Goal: Task Accomplishment & Management: Use online tool/utility

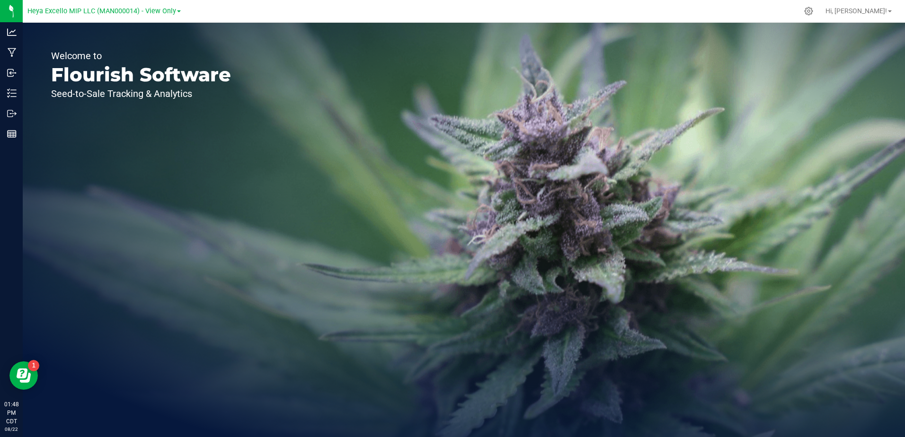
click at [175, 9] on link "Heya Excello MIP LLC (MAN000014) - View Only" at bounding box center [103, 10] width 153 height 9
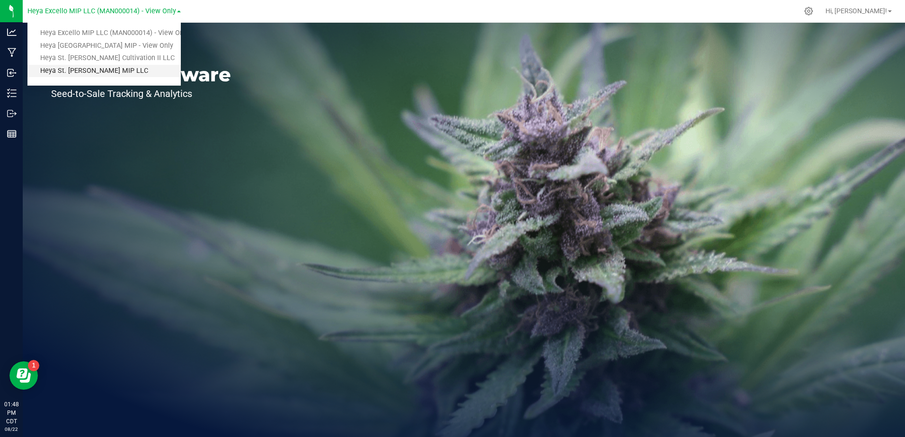
click at [106, 77] on link "Heya St. [PERSON_NAME] MIP LLC" at bounding box center [103, 71] width 153 height 13
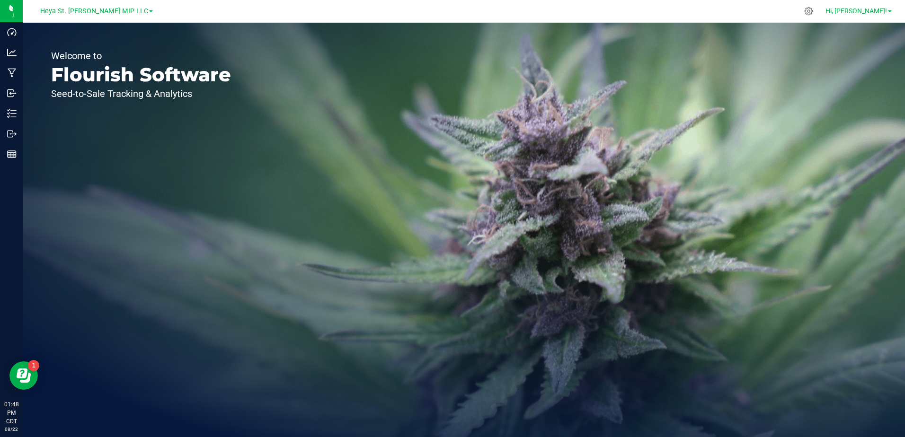
click at [887, 10] on link "Hi, [PERSON_NAME]!" at bounding box center [859, 11] width 74 height 10
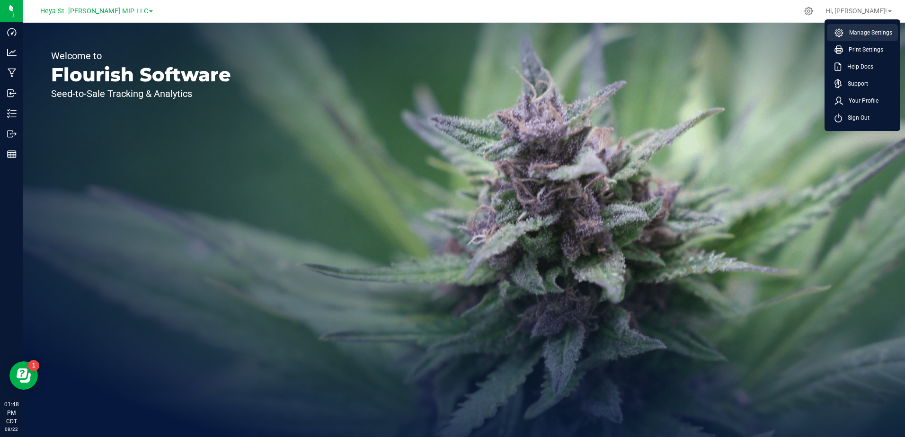
click at [864, 38] on li "Manage Settings" at bounding box center [862, 32] width 71 height 17
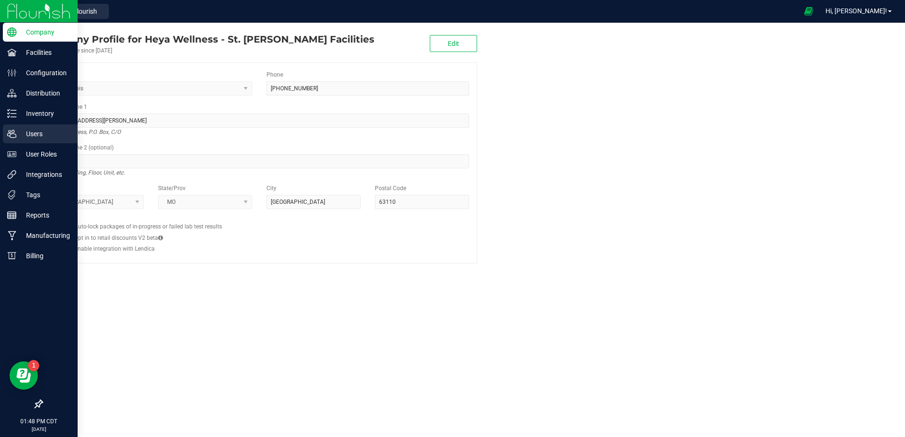
click at [39, 137] on p "Users" at bounding box center [45, 133] width 57 height 11
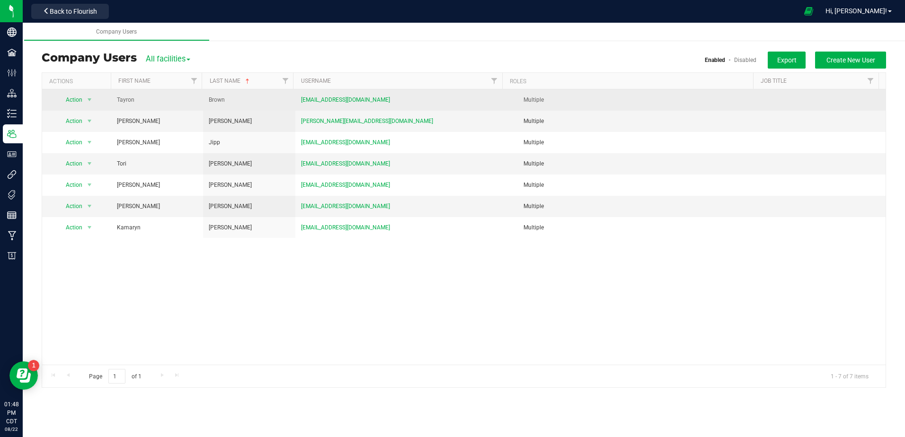
click at [424, 105] on td "[EMAIL_ADDRESS][DOMAIN_NAME]" at bounding box center [400, 99] width 211 height 21
click at [91, 101] on span "select" at bounding box center [90, 100] width 8 height 8
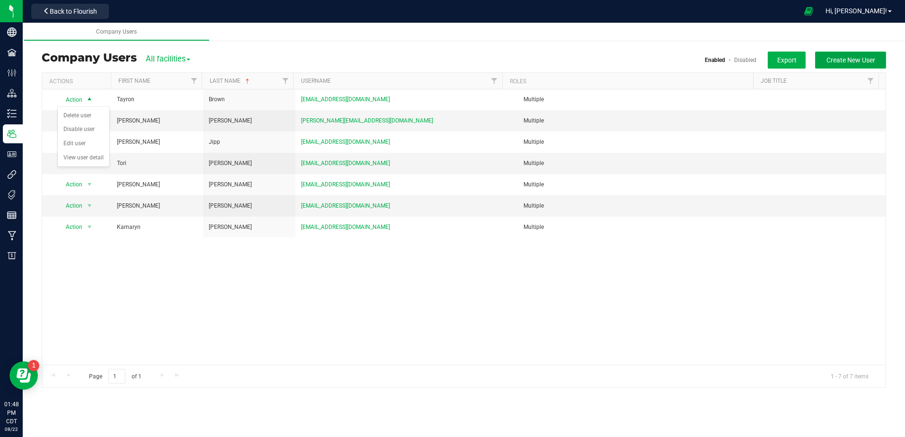
click at [827, 66] on button "Create New User" at bounding box center [850, 60] width 71 height 17
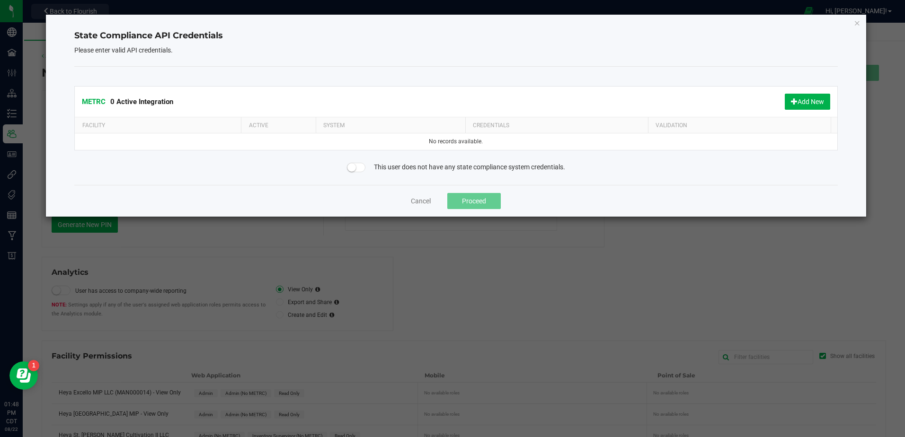
click at [853, 19] on div "State Compliance API Credentials Please enter valid API credentials. METRC 0 Ac…" at bounding box center [456, 116] width 820 height 202
click at [416, 200] on button "Cancel" at bounding box center [421, 200] width 20 height 9
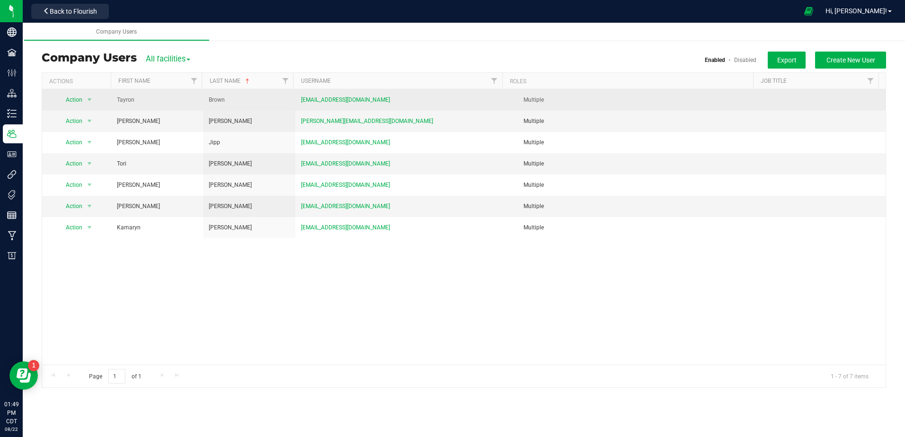
click at [496, 107] on td "[EMAIL_ADDRESS][DOMAIN_NAME]" at bounding box center [400, 99] width 211 height 21
click at [422, 97] on td "[EMAIL_ADDRESS][DOMAIN_NAME]" at bounding box center [400, 99] width 211 height 21
drag, startPoint x: 859, startPoint y: 103, endPoint x: 831, endPoint y: 104, distance: 28.4
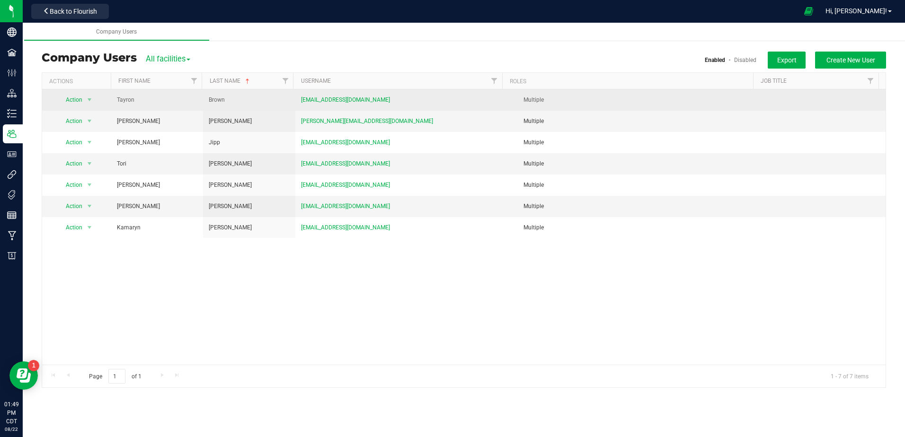
click at [859, 103] on td at bounding box center [822, 99] width 126 height 21
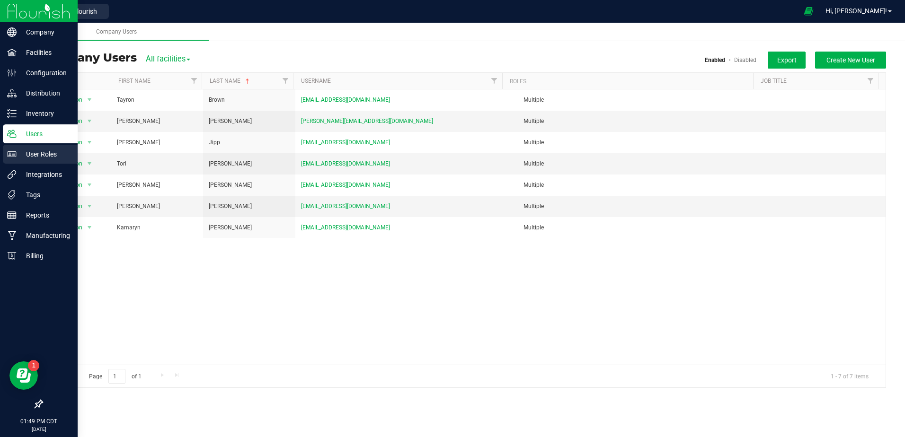
click at [39, 159] on p "User Roles" at bounding box center [45, 154] width 57 height 11
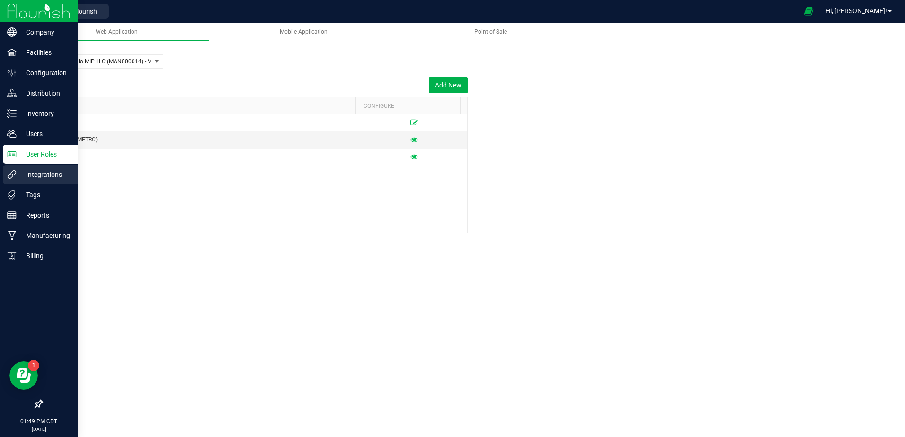
click at [39, 174] on p "Integrations" at bounding box center [45, 174] width 57 height 11
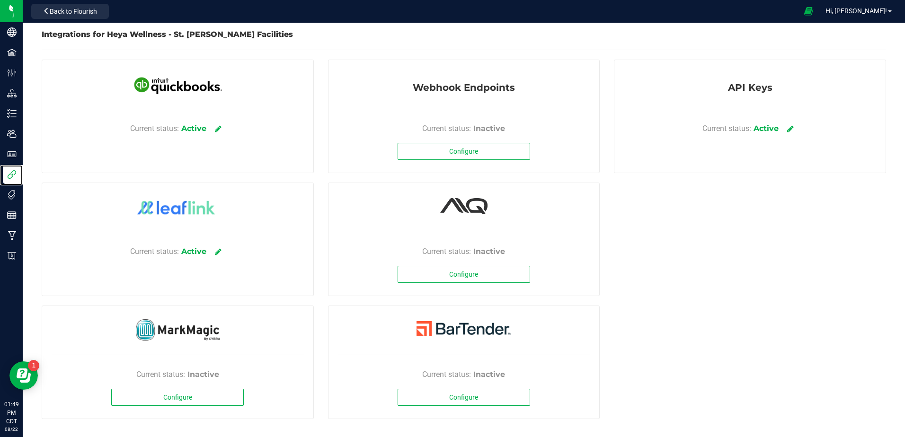
scroll to position [4, 0]
click at [726, 126] on span "Current status:" at bounding box center [726, 127] width 49 height 11
click at [784, 123] on link at bounding box center [791, 127] width 16 height 17
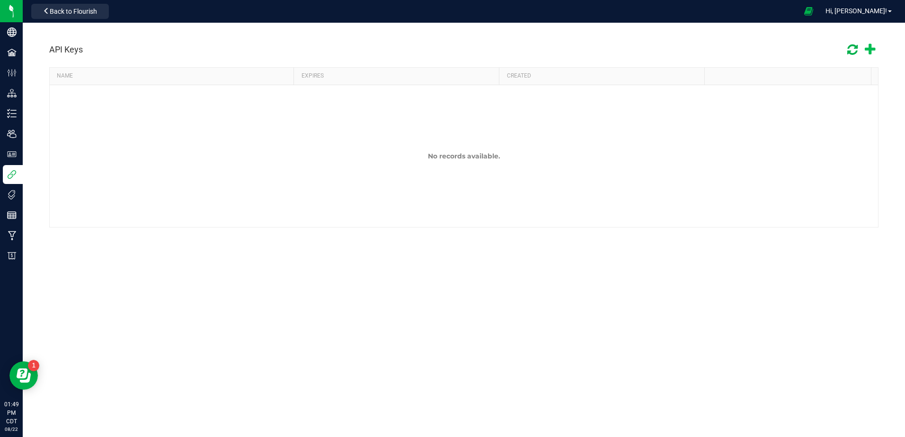
click at [868, 50] on icon at bounding box center [870, 50] width 10 height 14
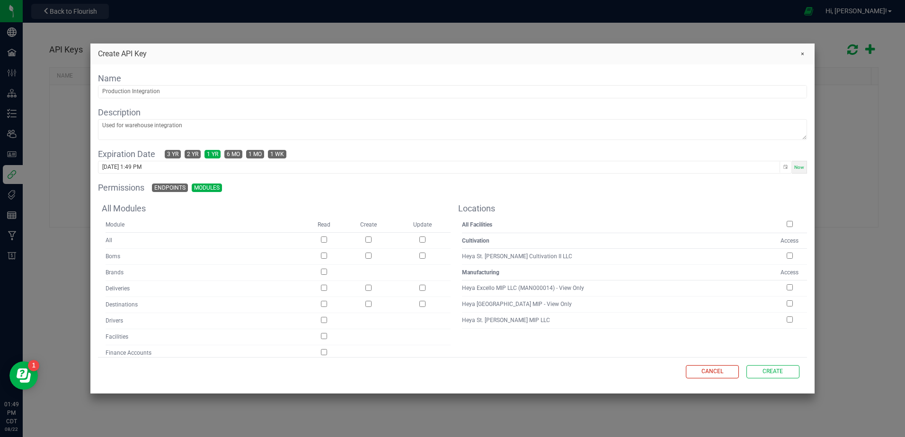
click at [787, 257] on input "checkbox" at bounding box center [790, 256] width 6 height 6
checkbox input "true"
click at [785, 324] on td at bounding box center [789, 320] width 35 height 16
click at [787, 321] on input "checkbox" at bounding box center [790, 320] width 6 height 6
checkbox input "true"
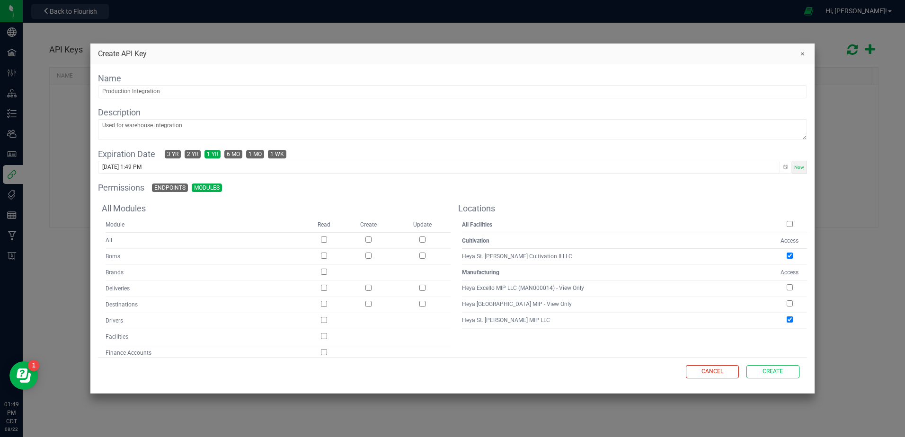
click at [368, 240] on input "checkbox" at bounding box center [368, 240] width 6 height 6
checkbox input "true"
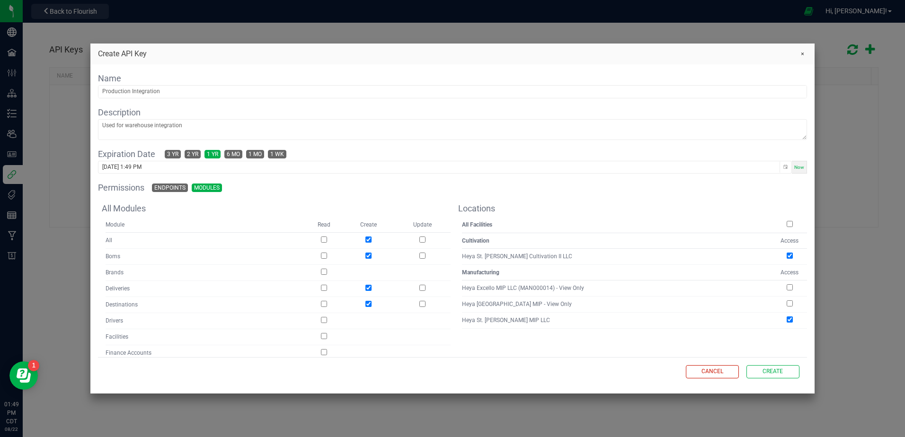
checkbox input "true"
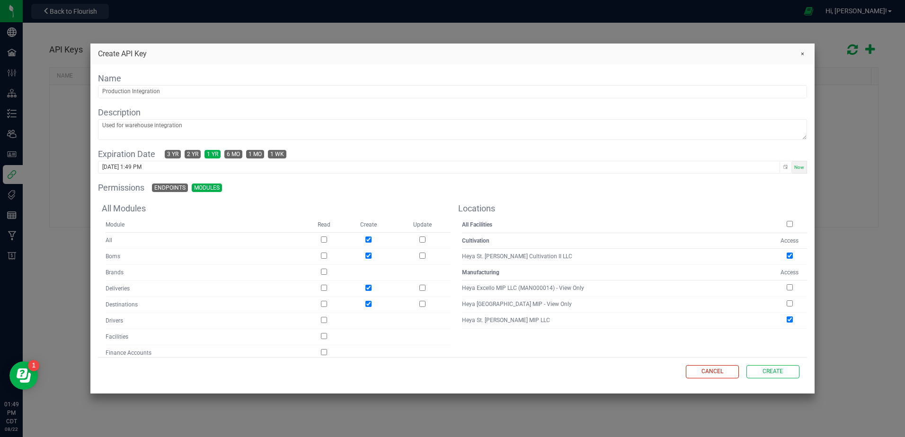
checkbox input "true"
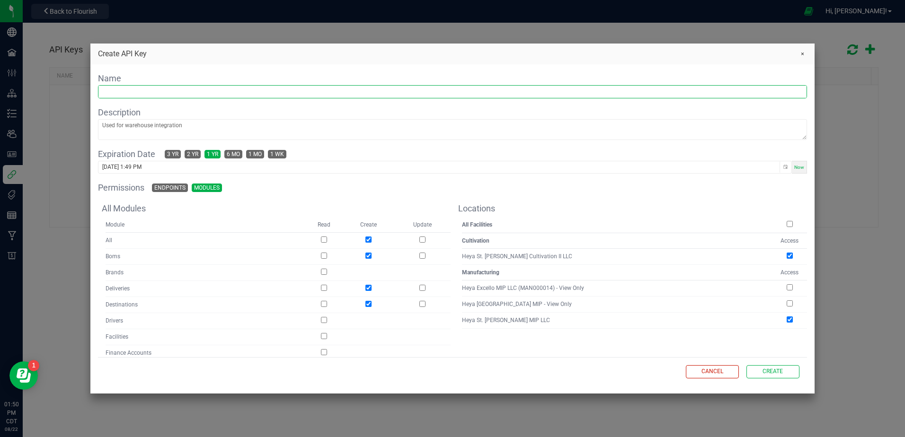
click at [175, 92] on input "text" at bounding box center [452, 92] width 708 height 12
click at [205, 134] on textarea at bounding box center [452, 130] width 708 height 20
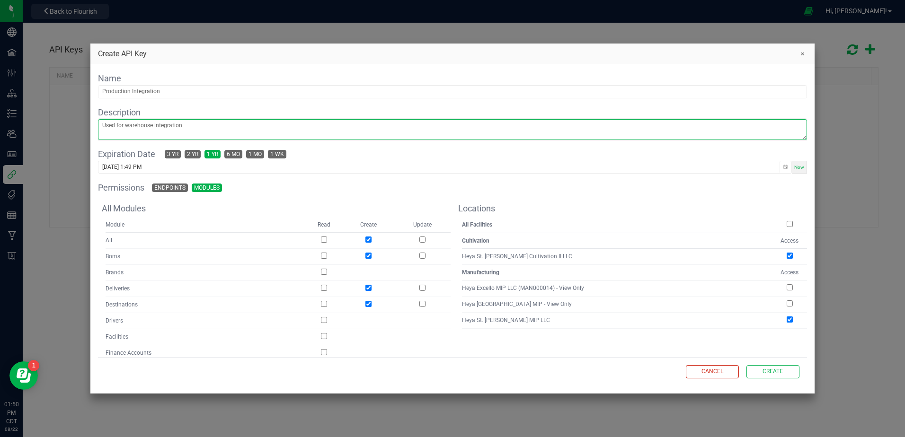
drag, startPoint x: 201, startPoint y: 130, endPoint x: 135, endPoint y: 128, distance: 65.8
click at [135, 128] on textarea at bounding box center [452, 130] width 708 height 20
drag, startPoint x: 124, startPoint y: 123, endPoint x: 164, endPoint y: 129, distance: 40.7
click at [164, 129] on textarea at bounding box center [452, 130] width 708 height 20
click at [196, 127] on textarea at bounding box center [452, 130] width 708 height 20
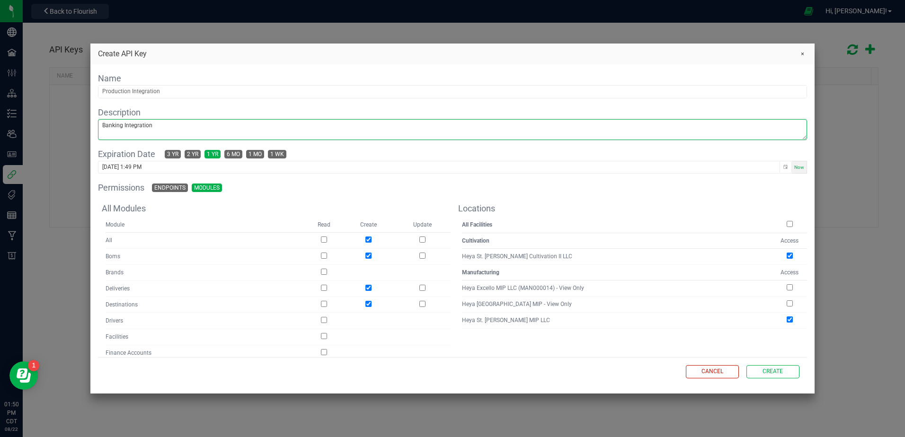
type textarea "Banking Integration"
click at [179, 98] on fieldset "Name Description Banking Integration Expiration Date 3 yr 2 yr 1 yr 6 mo 1 mo 1…" at bounding box center [452, 123] width 709 height 102
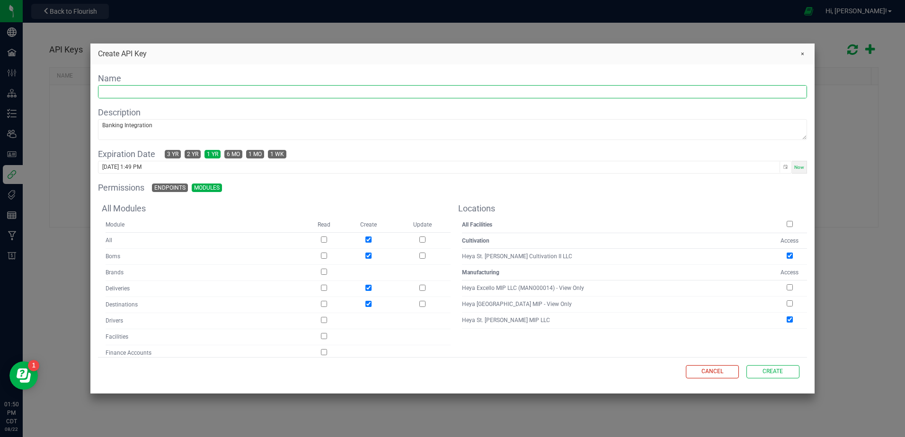
click at [175, 96] on input "text" at bounding box center [452, 92] width 708 height 12
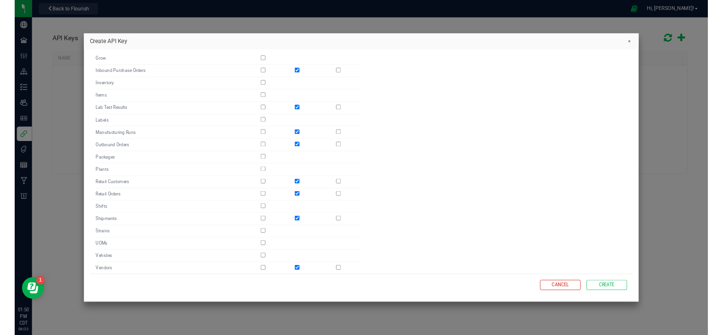
scroll to position [298, 0]
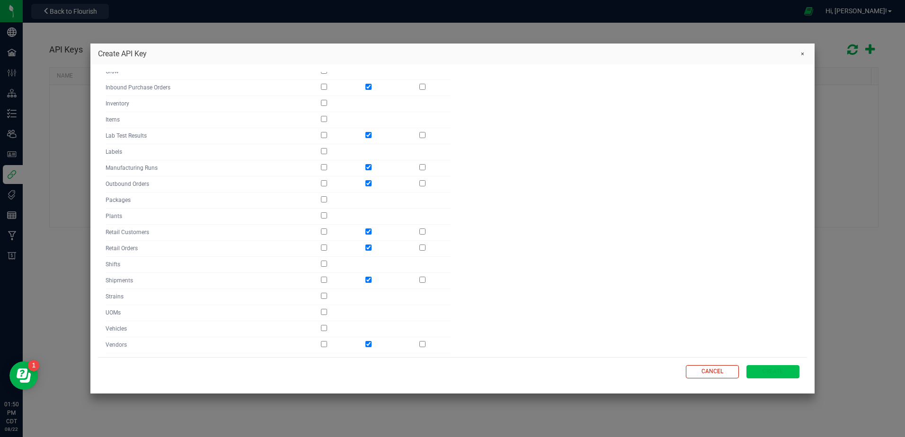
type input "Regent Bank"
click at [774, 371] on span "Create" at bounding box center [772, 372] width 20 height 8
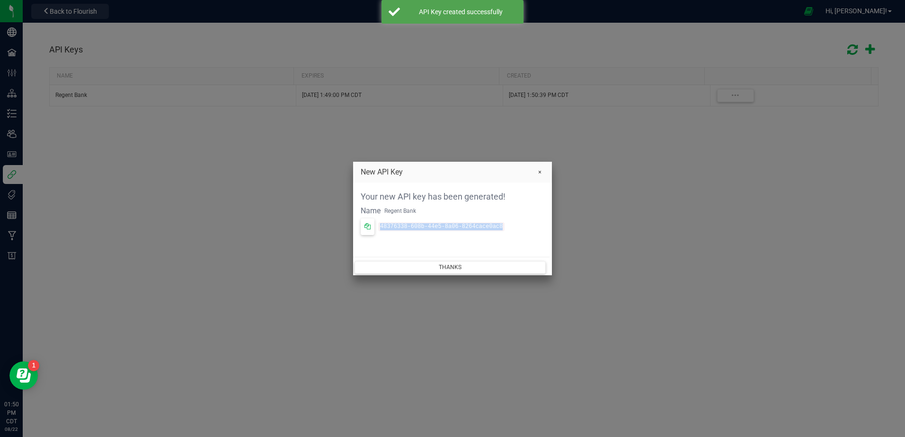
drag, startPoint x: 502, startPoint y: 229, endPoint x: 380, endPoint y: 227, distance: 122.6
click at [380, 227] on div "48376338-608b-44e5-8a06-8264cace0ac8" at bounding box center [453, 227] width 184 height 17
copy code "48376338-608b-44e5-8a06-8264cace0ac8"
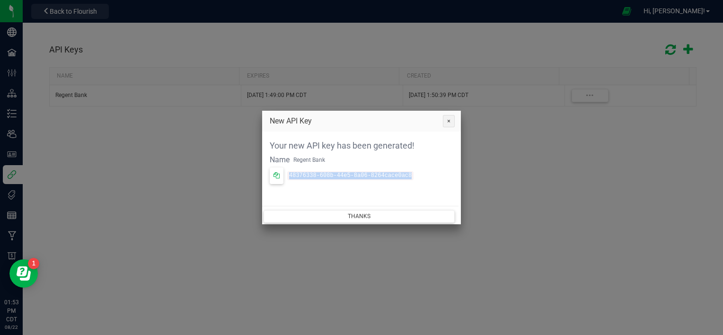
click at [447, 120] on button "Close" at bounding box center [449, 121] width 13 height 13
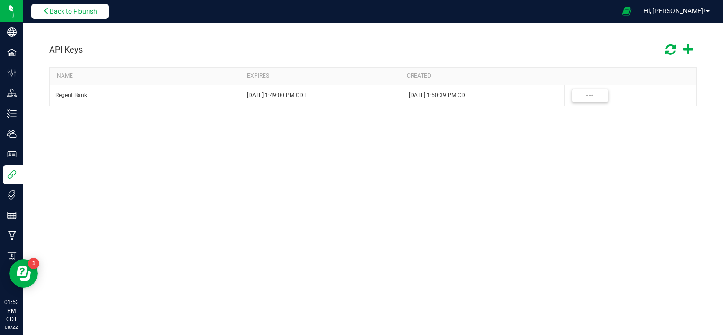
click at [40, 9] on button "Back to Flourish" at bounding box center [70, 11] width 78 height 15
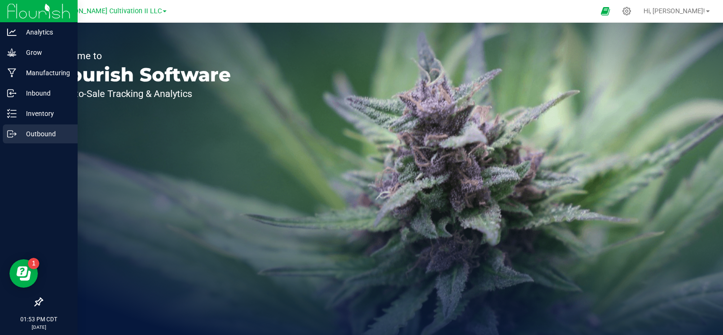
click at [38, 133] on p "Outbound" at bounding box center [45, 133] width 57 height 11
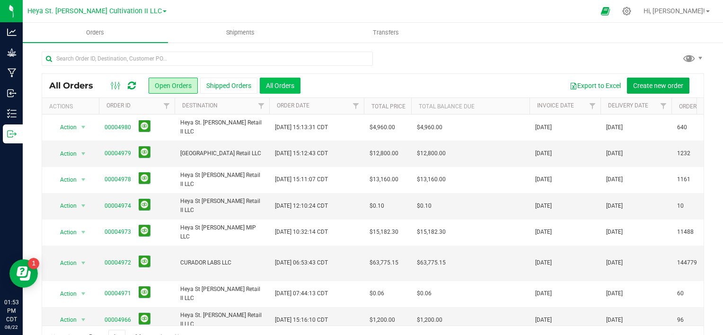
click at [273, 83] on button "All Orders" at bounding box center [280, 86] width 41 height 16
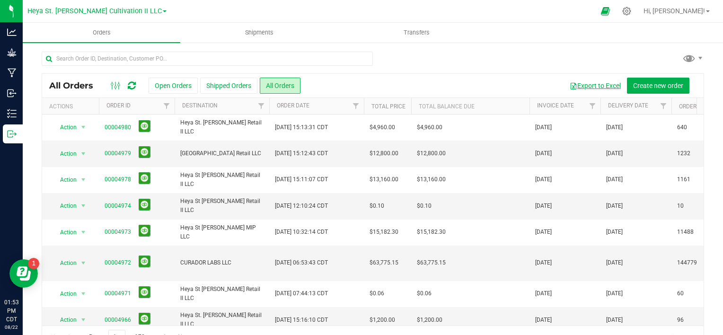
click at [587, 85] on button "Export to Excel" at bounding box center [595, 86] width 63 height 16
click at [135, 9] on span "Heya St. [PERSON_NAME] Cultivation II LLC" at bounding box center [94, 11] width 134 height 9
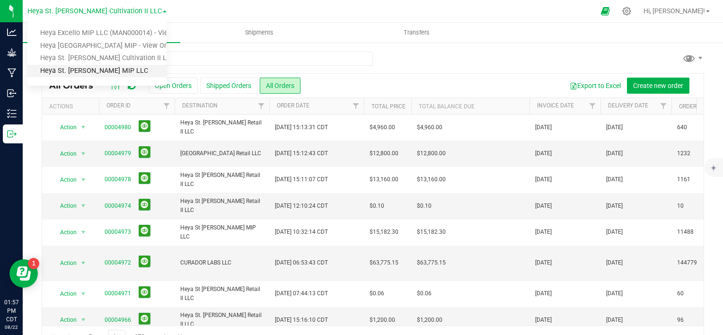
click at [116, 73] on link "Heya St. [PERSON_NAME] MIP LLC" at bounding box center [96, 71] width 139 height 13
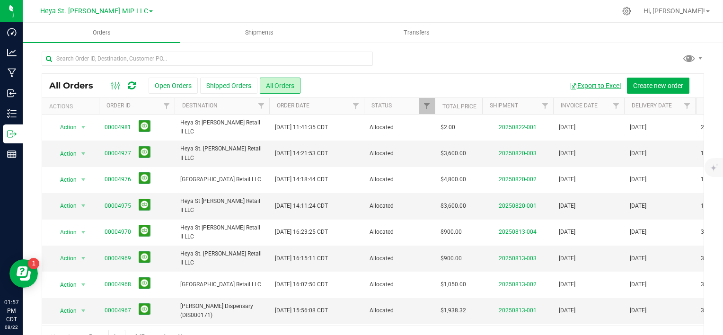
click at [582, 87] on button "Export to Excel" at bounding box center [595, 86] width 63 height 16
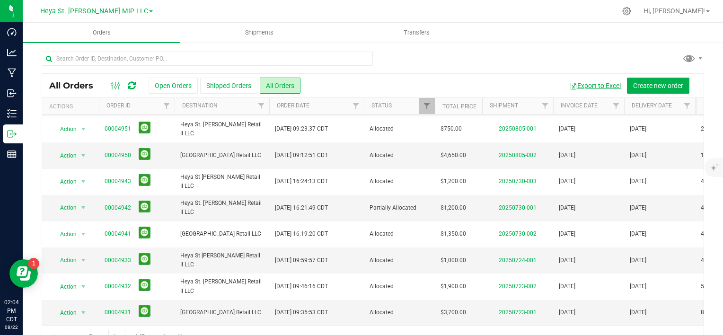
scroll to position [23, 0]
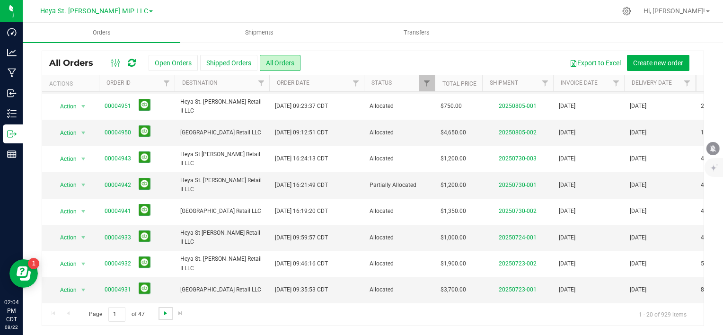
click at [164, 310] on span "Go to the next page" at bounding box center [166, 314] width 8 height 8
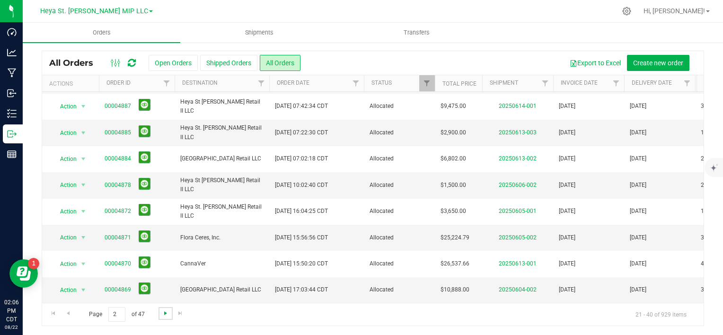
click at [164, 314] on span "Go to the next page" at bounding box center [166, 314] width 8 height 8
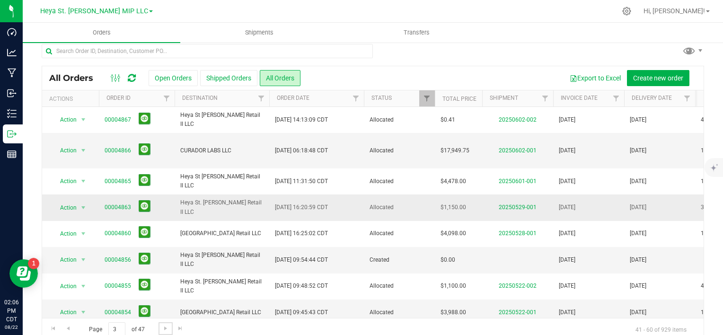
scroll to position [0, 0]
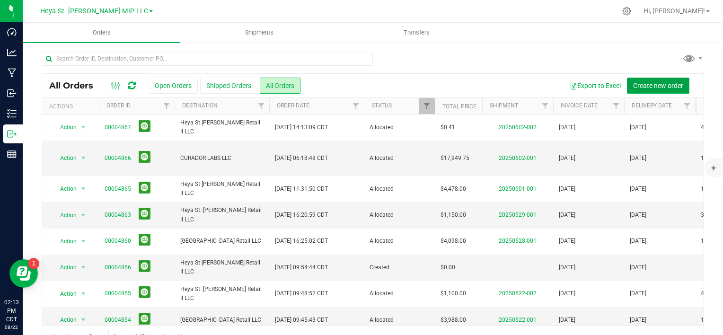
click at [641, 86] on span "Create new order" at bounding box center [658, 86] width 50 height 8
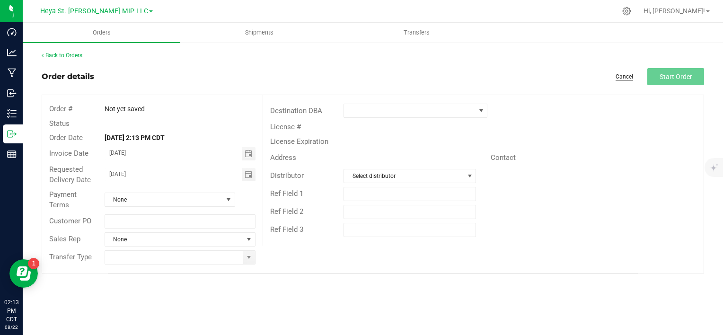
click at [630, 78] on link "Cancel" at bounding box center [625, 77] width 18 height 8
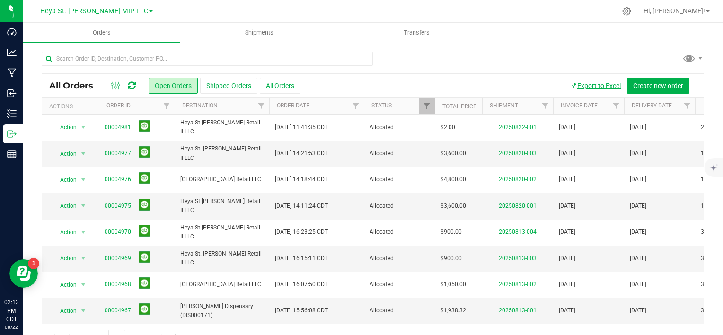
click at [587, 83] on button "Export to Excel" at bounding box center [595, 86] width 63 height 16
click at [391, 80] on div "Export to Excel Create new order" at bounding box center [499, 86] width 396 height 16
click at [130, 10] on link "Heya St. [PERSON_NAME] MIP LLC" at bounding box center [96, 10] width 113 height 9
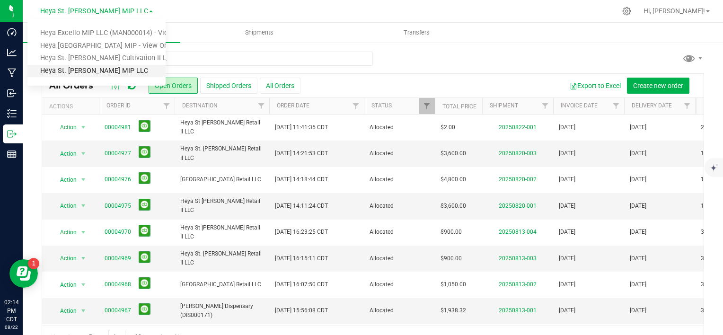
click at [102, 70] on link "Heya St. [PERSON_NAME] MIP LLC" at bounding box center [96, 71] width 138 height 13
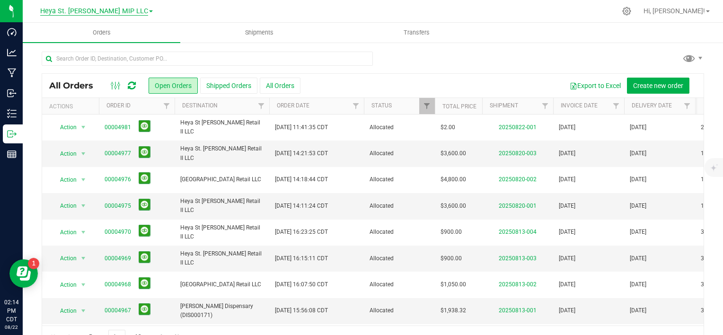
click at [125, 11] on span "Heya St. [PERSON_NAME] MIP LLC" at bounding box center [94, 11] width 108 height 9
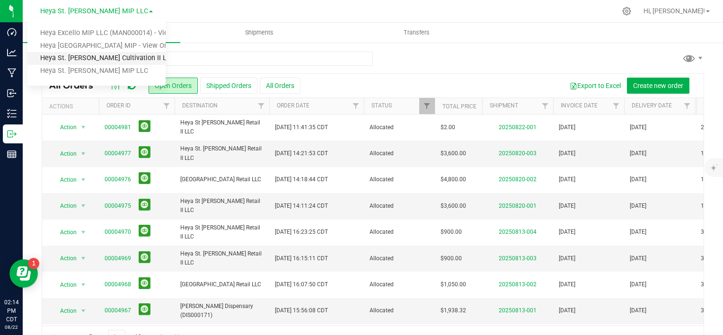
click at [108, 56] on link "Heya St. [PERSON_NAME] Cultivation II LLC" at bounding box center [96, 58] width 138 height 13
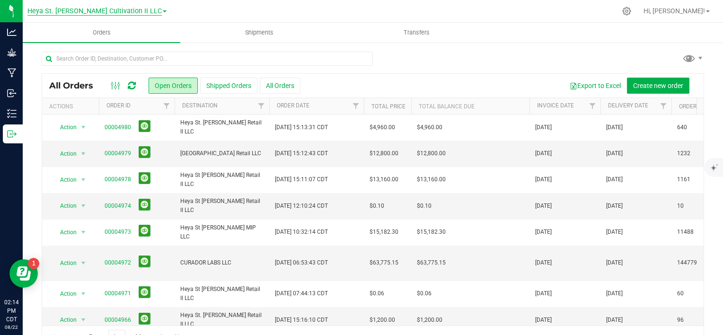
click at [131, 11] on span "Heya St. [PERSON_NAME] Cultivation II LLC" at bounding box center [94, 11] width 134 height 9
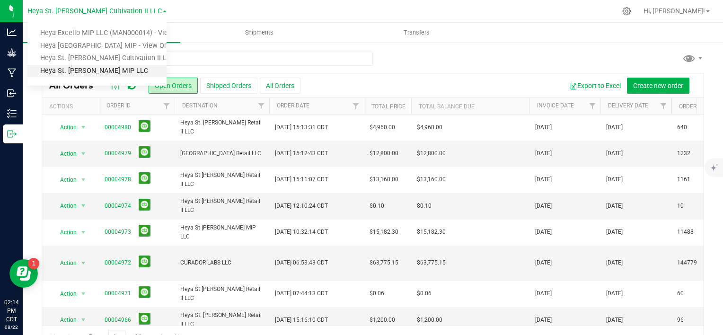
click at [125, 72] on link "Heya St. [PERSON_NAME] MIP LLC" at bounding box center [96, 71] width 139 height 13
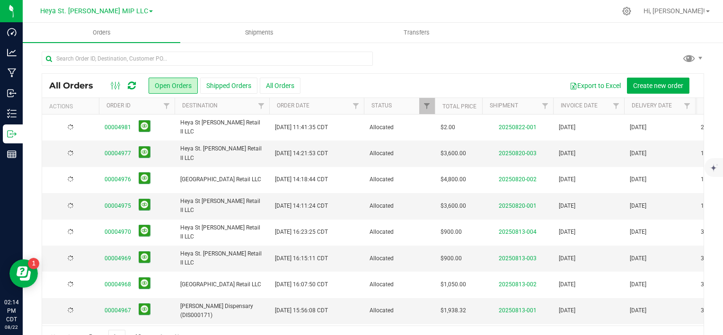
click at [291, 85] on button "All Orders" at bounding box center [280, 86] width 41 height 16
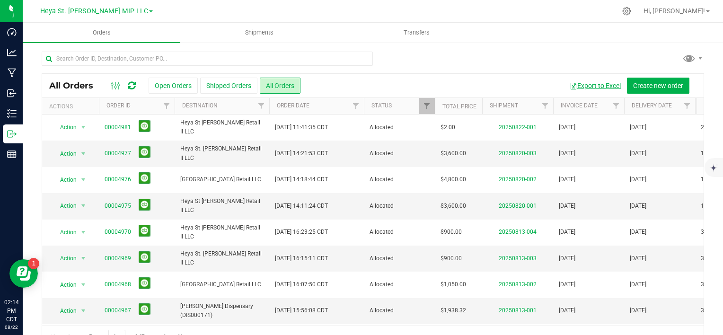
click at [587, 85] on button "Export to Excel" at bounding box center [595, 86] width 63 height 16
